Goal: Complete application form

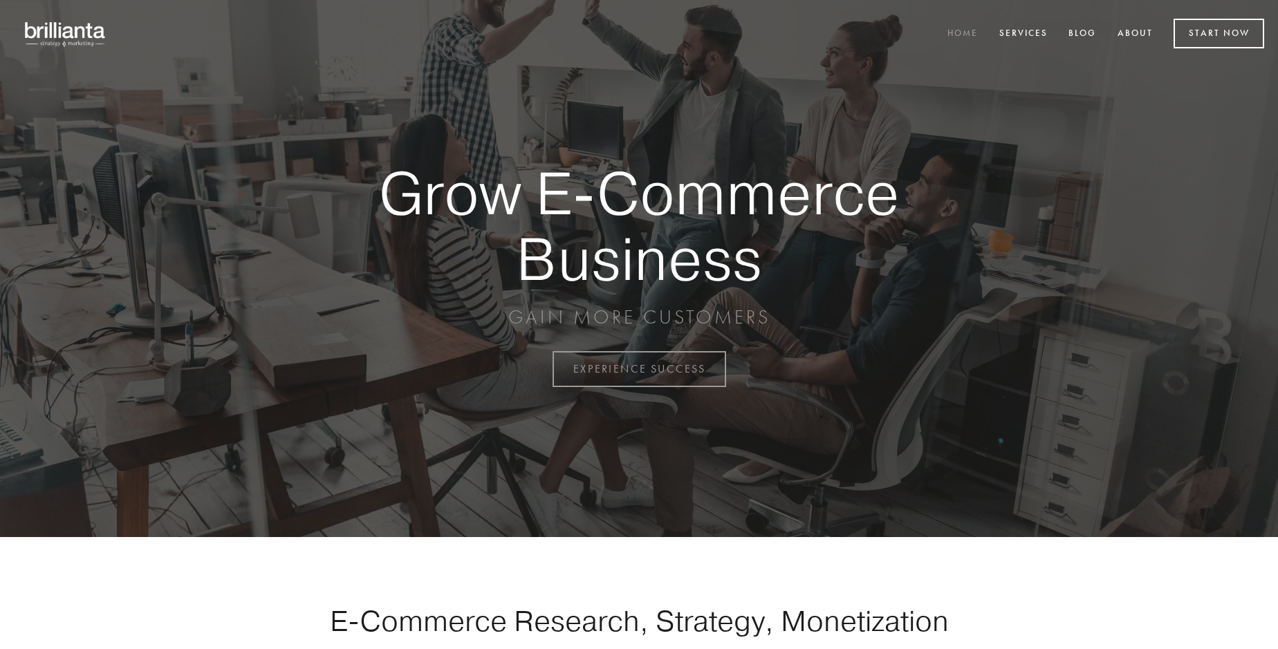
scroll to position [3624, 0]
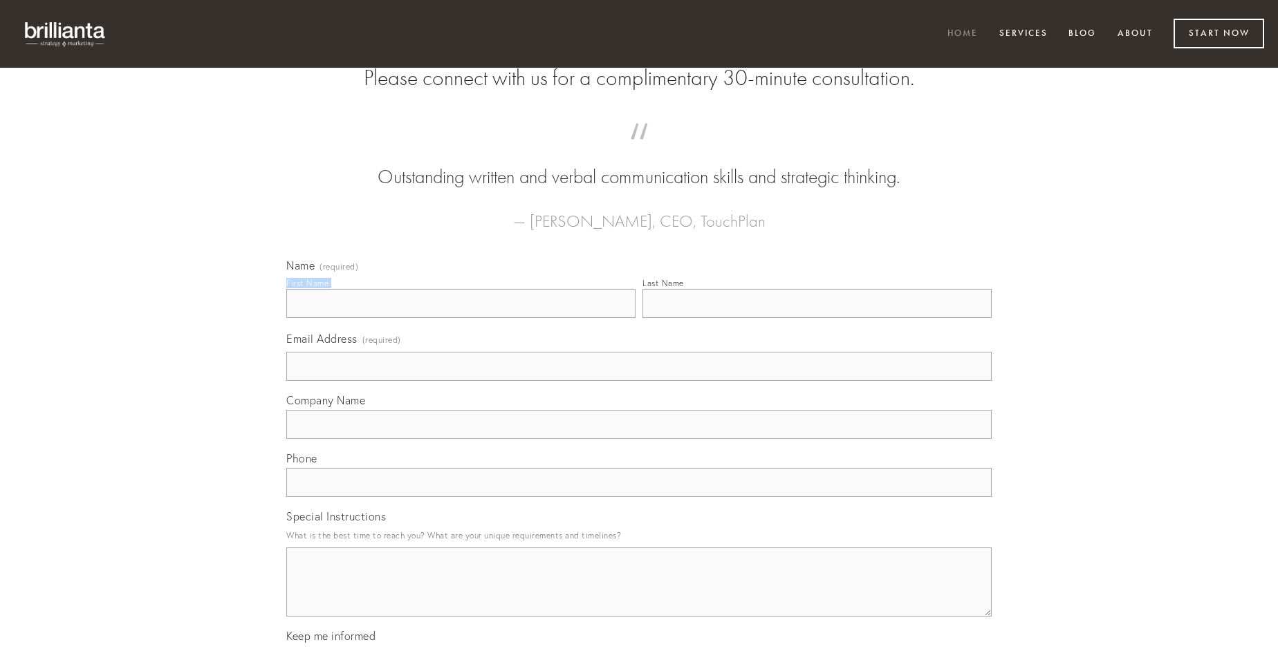
type input "[PERSON_NAME]"
click at [816, 318] on input "Last Name" at bounding box center [816, 303] width 349 height 29
type input "[PERSON_NAME]"
click at [639, 381] on input "Email Address (required)" at bounding box center [638, 366] width 705 height 29
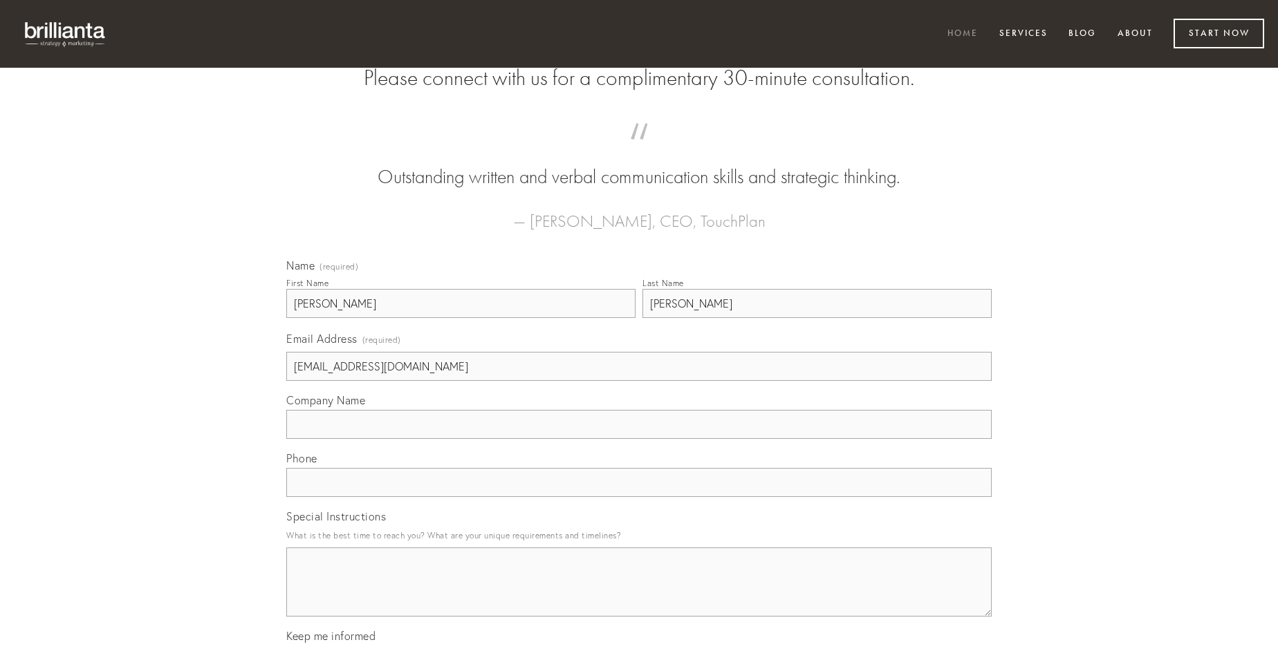
type input "[EMAIL_ADDRESS][DOMAIN_NAME]"
click at [639, 439] on input "Company Name" at bounding box center [638, 424] width 705 height 29
type input "curso"
click at [639, 497] on input "text" at bounding box center [638, 482] width 705 height 29
click at [639, 595] on textarea "Special Instructions" at bounding box center [638, 582] width 705 height 69
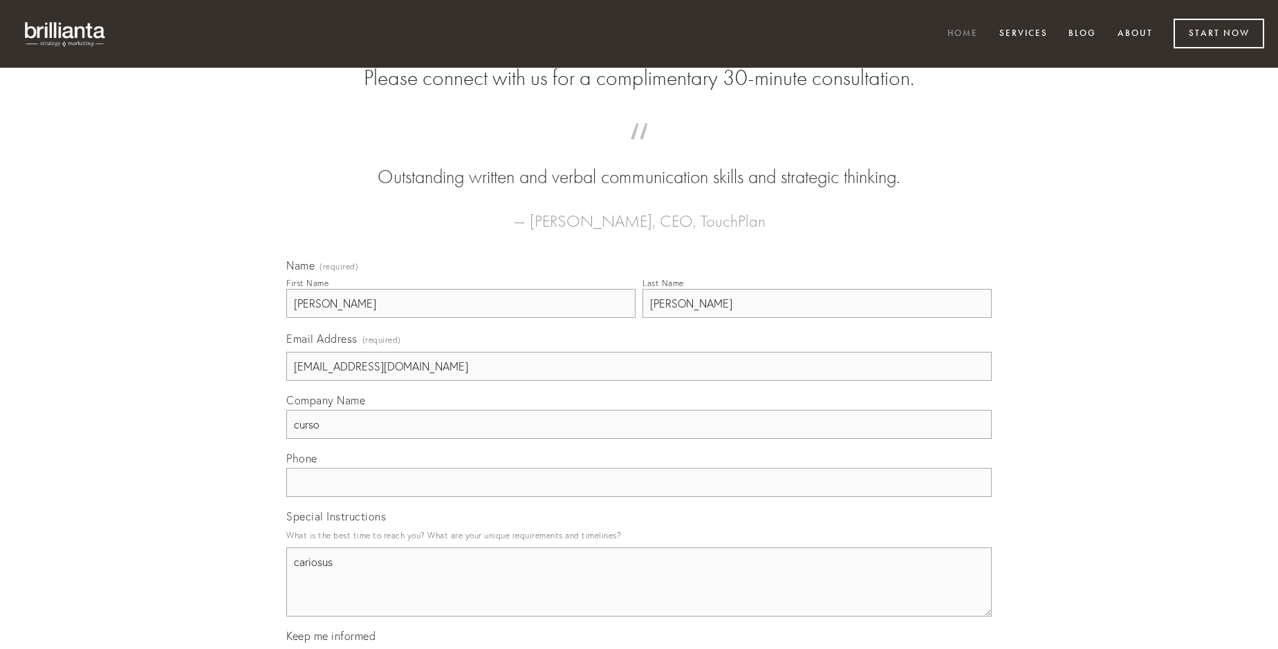
type textarea "cariosus"
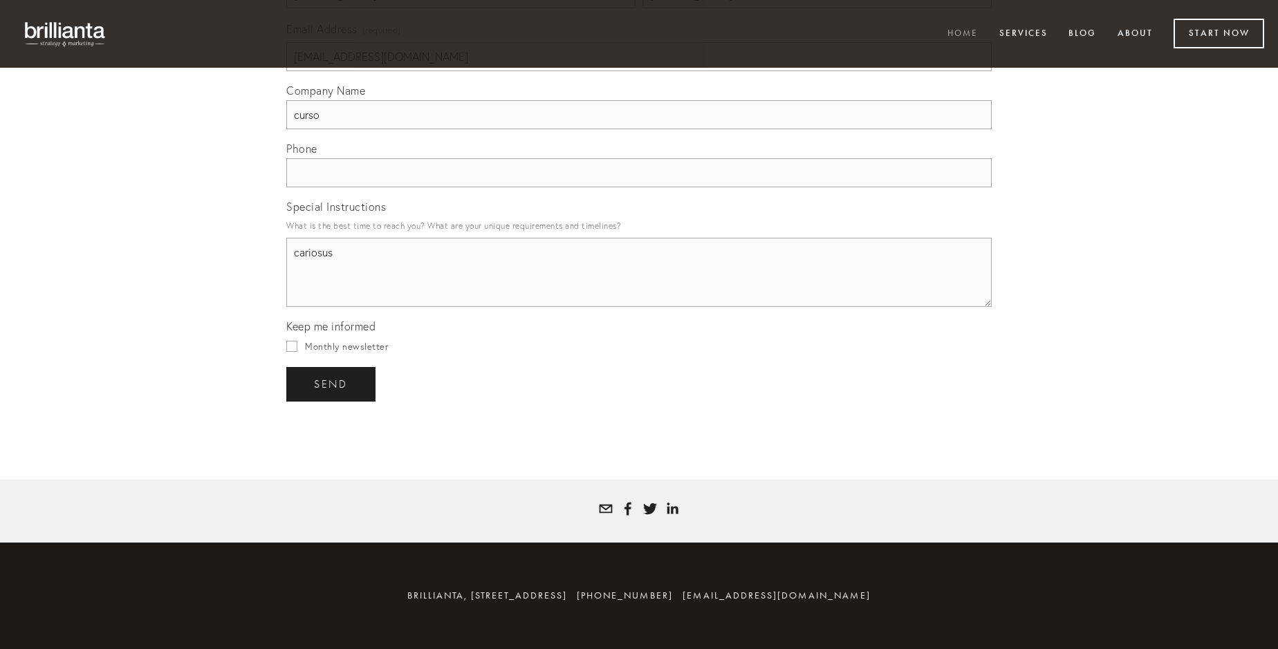
click at [332, 384] on span "send" at bounding box center [331, 384] width 34 height 12
